Goal: Transaction & Acquisition: Purchase product/service

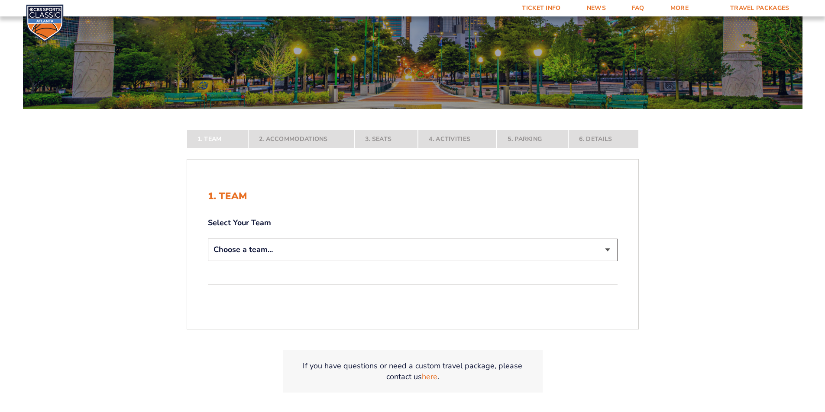
scroll to position [130, 0]
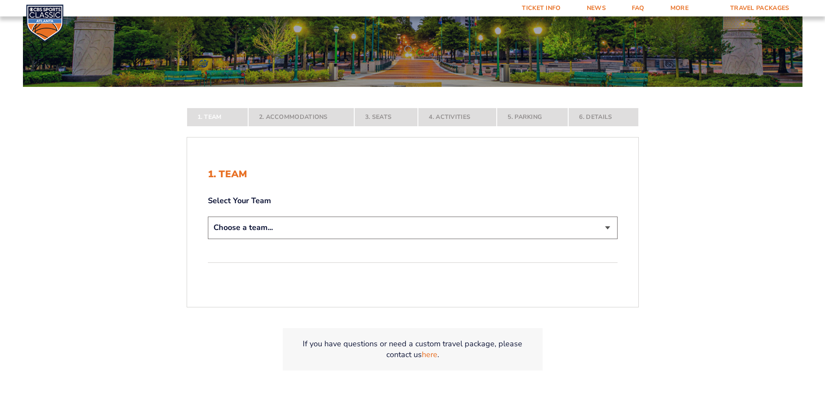
click at [606, 225] on select "Choose a team... [US_STATE] Wildcats [US_STATE] State Buckeyes [US_STATE] Tar H…" at bounding box center [412, 228] width 409 height 22
select select "12756"
click at [208, 239] on select "Choose a team... [US_STATE] Wildcats [US_STATE] State Buckeyes [US_STATE] Tar H…" at bounding box center [412, 228] width 409 height 22
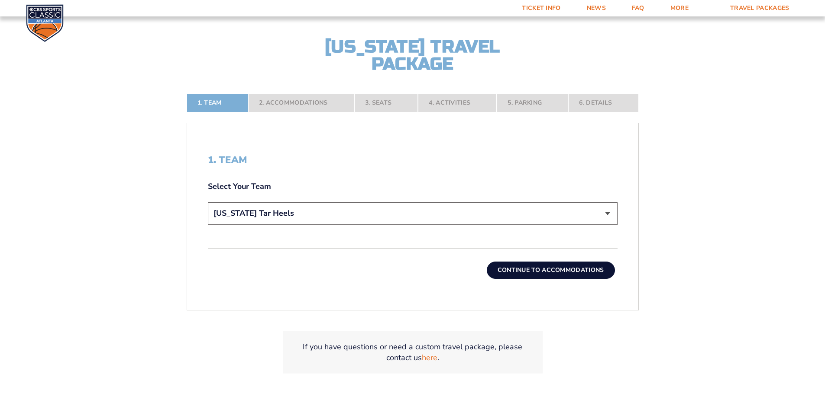
scroll to position [216, 0]
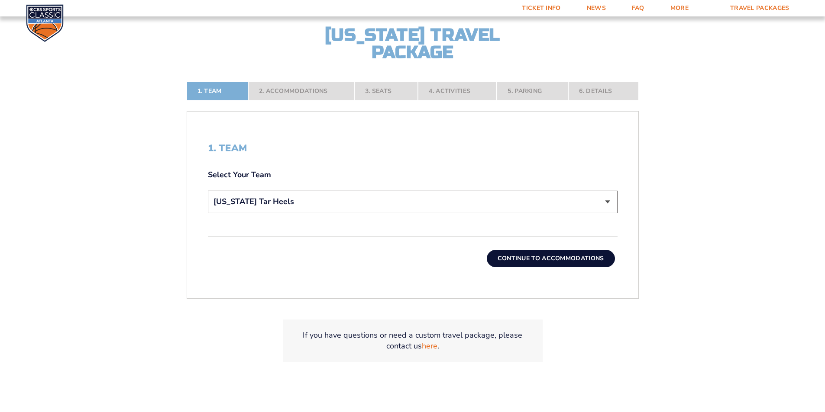
click at [553, 258] on button "Continue To Accommodations" at bounding box center [551, 258] width 128 height 17
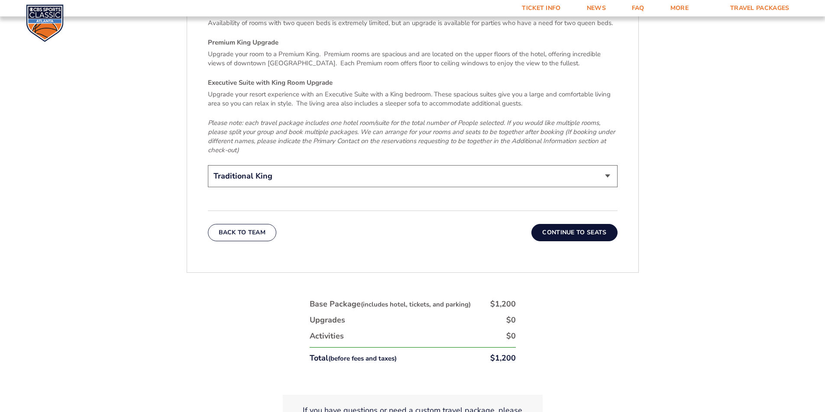
scroll to position [1407, 0]
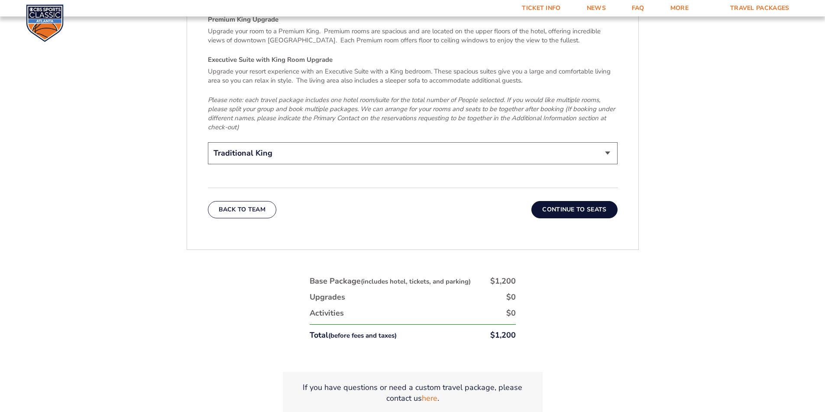
click at [559, 201] on button "Continue To Seats" at bounding box center [574, 209] width 86 height 17
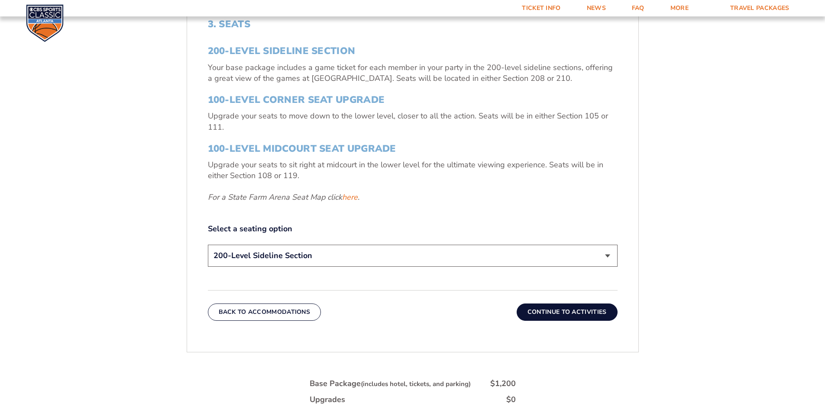
scroll to position [325, 0]
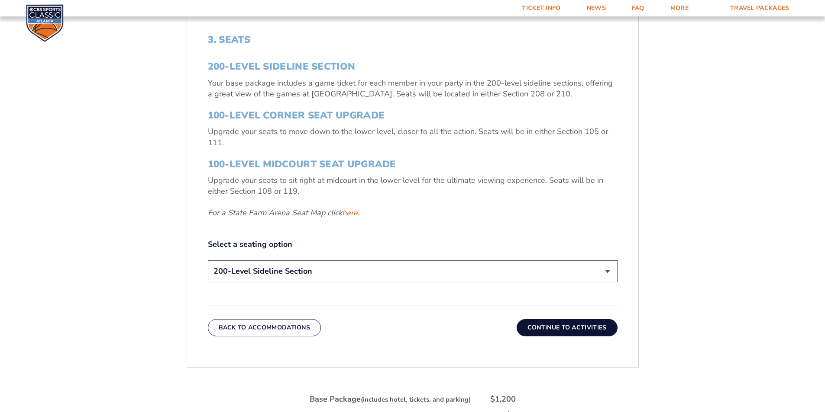
click at [564, 325] on button "Continue To Activities" at bounding box center [566, 327] width 101 height 17
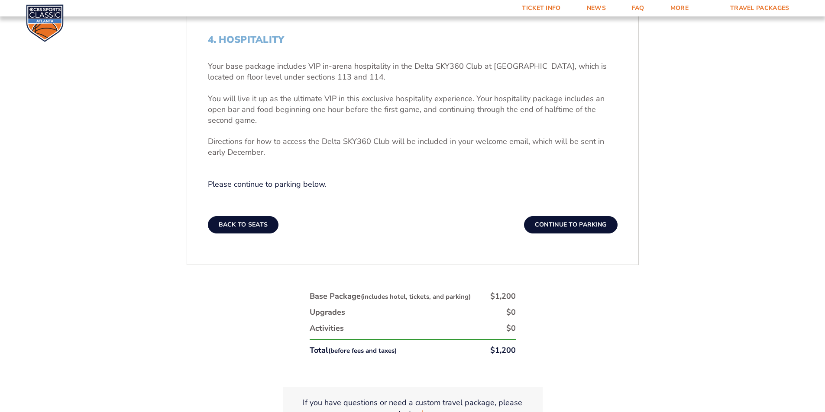
click at [224, 222] on button "Back To Seats" at bounding box center [243, 224] width 71 height 17
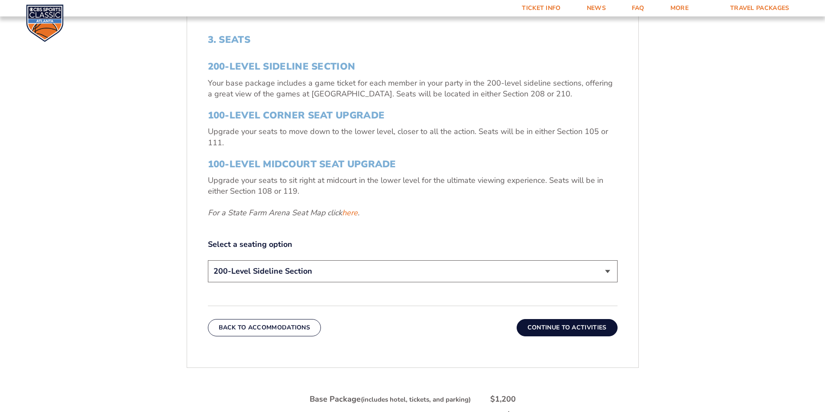
click at [609, 271] on select "200-Level Sideline Section 100-Level Corner Seat Upgrade (+$120 per person) 100…" at bounding box center [412, 272] width 409 height 22
click at [606, 270] on select "200-Level Sideline Section 100-Level Corner Seat Upgrade (+$120 per person) 100…" at bounding box center [412, 272] width 409 height 22
select select "100-Level Corner Seat Upgrade"
click at [208, 261] on select "200-Level Sideline Section 100-Level Corner Seat Upgrade (+$120 per person) 100…" at bounding box center [412, 272] width 409 height 22
click at [562, 327] on button "Continue To Activities" at bounding box center [566, 327] width 101 height 17
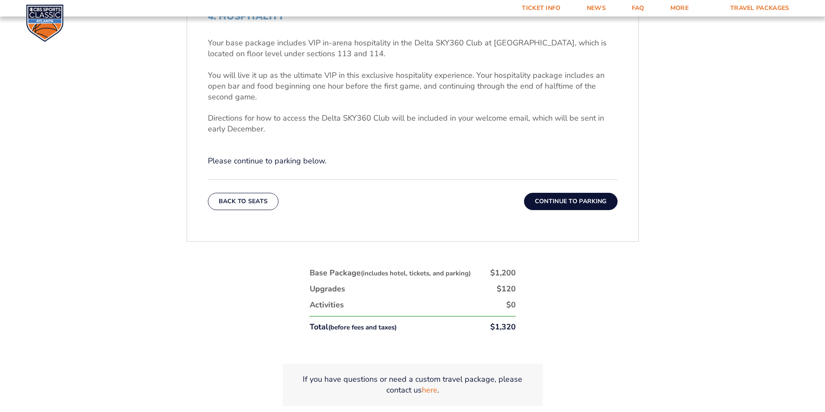
scroll to position [368, 0]
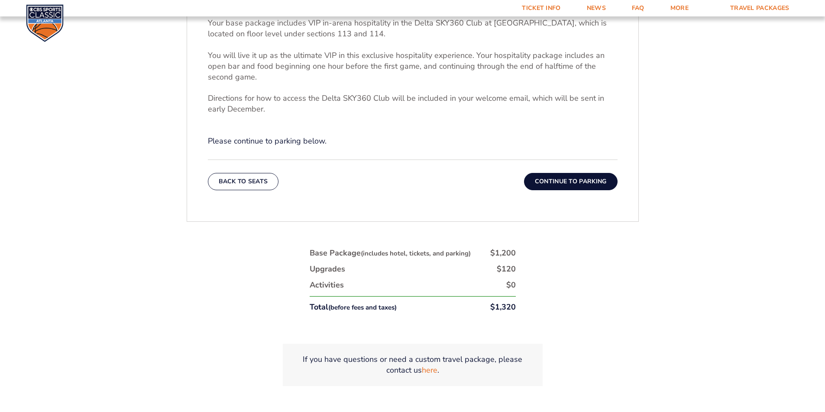
click at [558, 180] on button "Continue To Parking" at bounding box center [570, 181] width 93 height 17
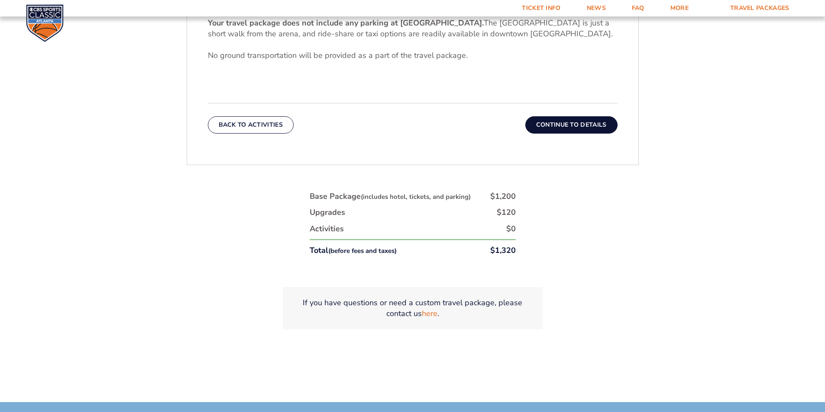
click at [568, 122] on button "Continue To Details" at bounding box center [571, 124] width 92 height 17
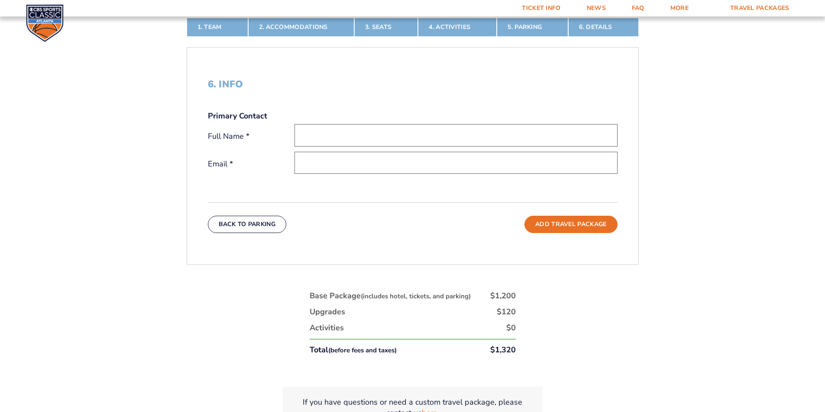
scroll to position [238, 0]
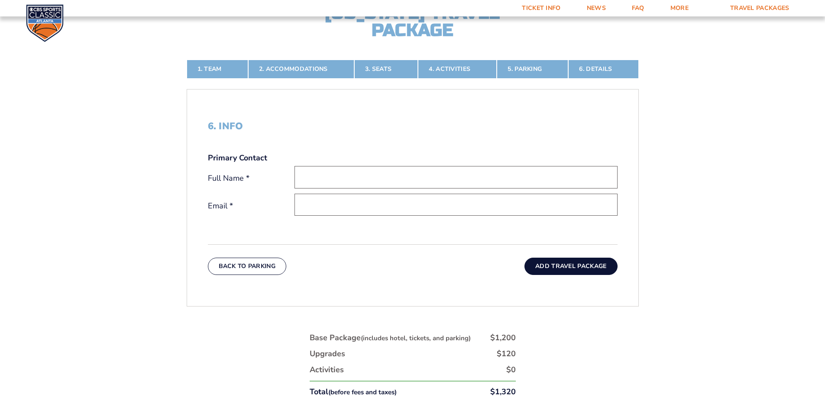
click at [569, 266] on button "Add Travel Package" at bounding box center [570, 266] width 93 height 17
